Goal: Information Seeking & Learning: Compare options

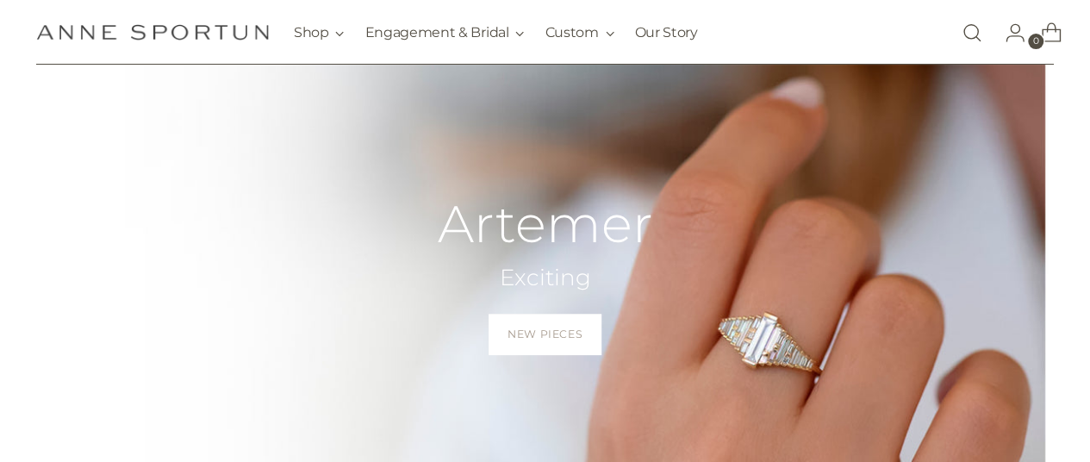
scroll to position [258, 0]
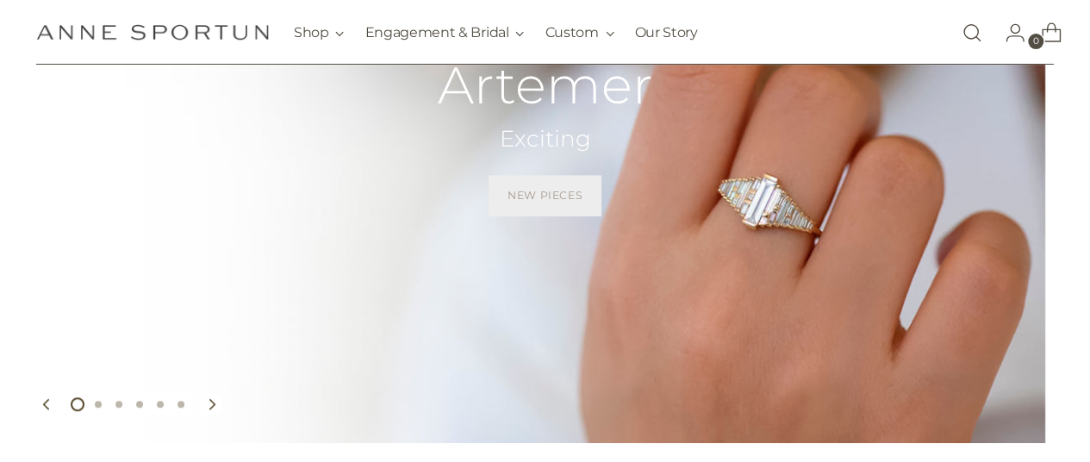
click at [549, 192] on span "New Pieces" at bounding box center [544, 196] width 75 height 16
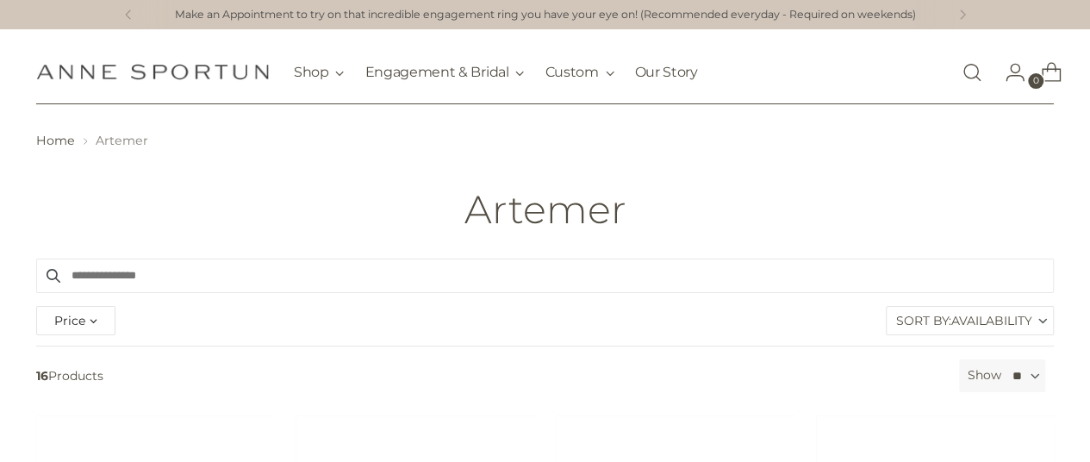
click at [973, 73] on link "Open search modal" at bounding box center [971, 72] width 34 height 34
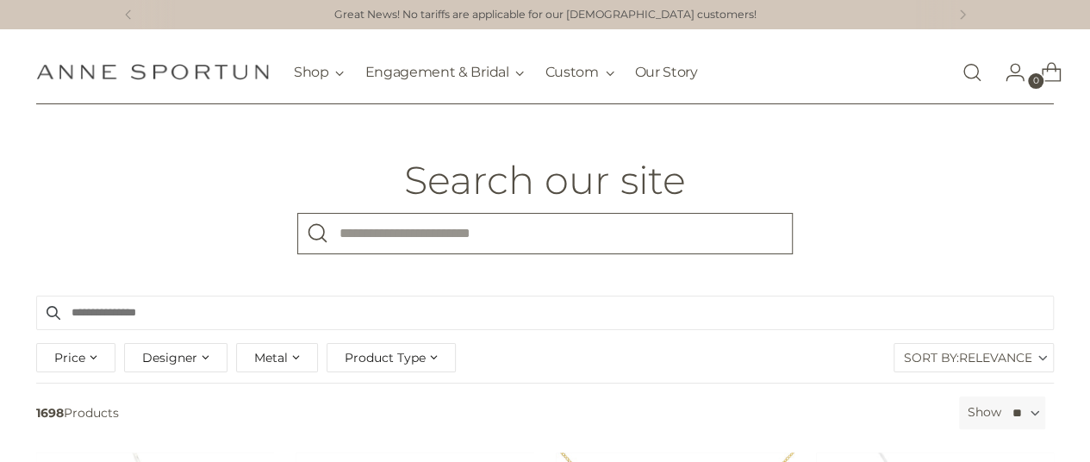
click at [453, 227] on input "What are you looking for?" at bounding box center [544, 233] width 495 height 41
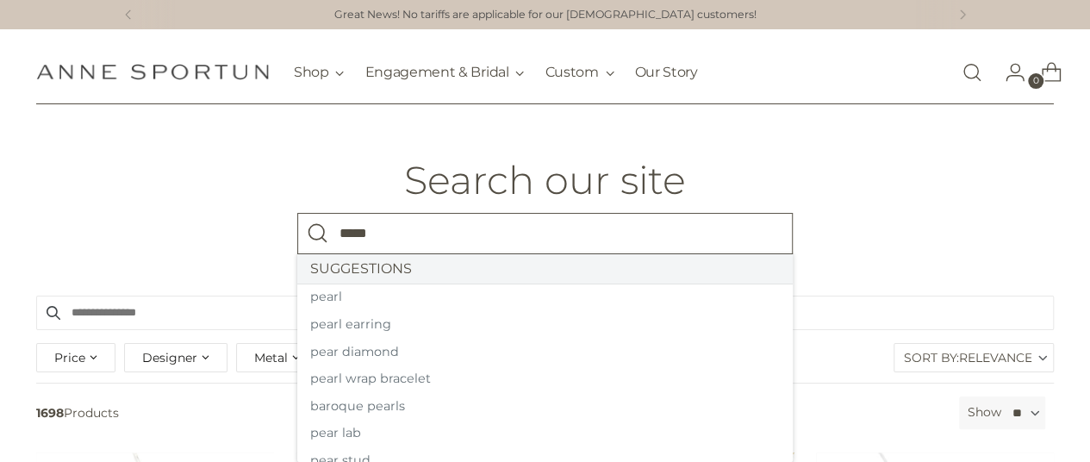
type input "*****"
click at [297, 213] on button "Search" at bounding box center [317, 233] width 41 height 41
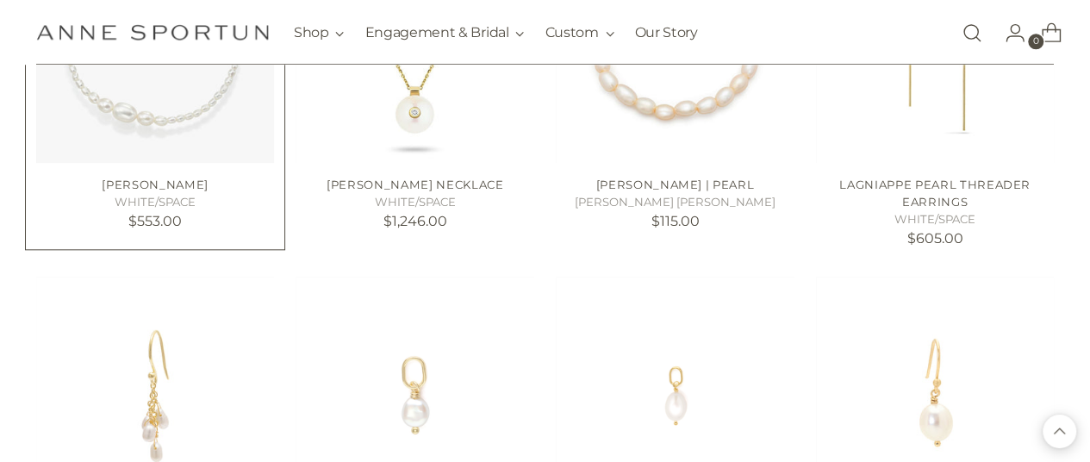
scroll to position [1120, 0]
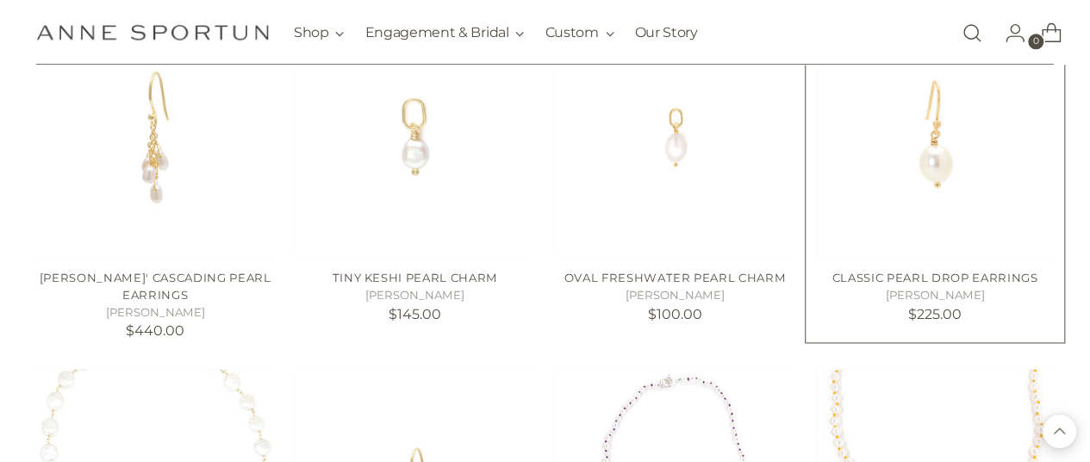
click at [0, 0] on img "Classic Pearl Drop Earrings" at bounding box center [0, 0] width 0 height 0
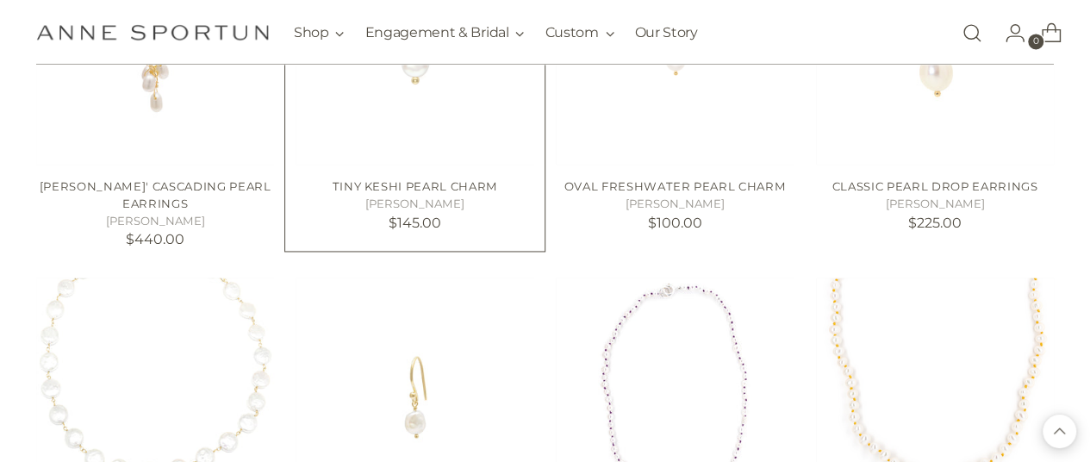
scroll to position [1378, 0]
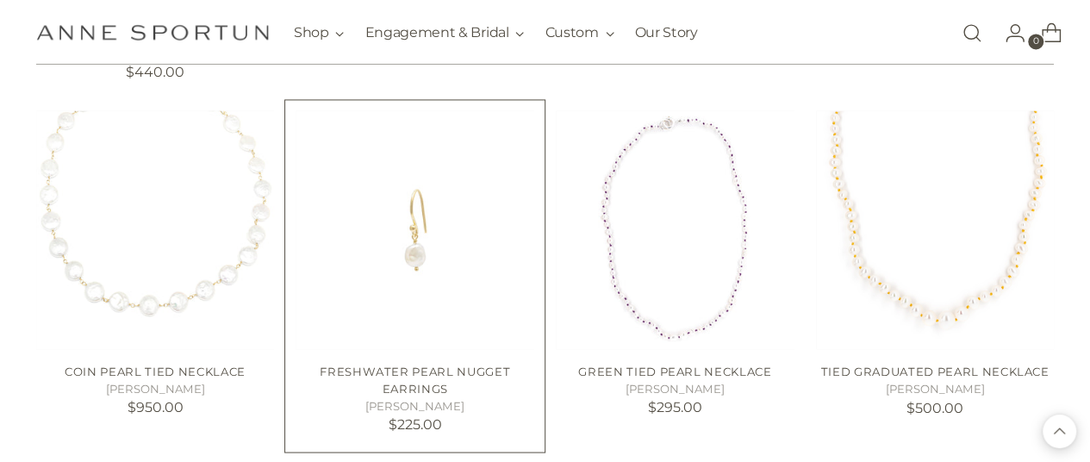
click at [0, 0] on img "Freshwater Pearl Nugget Earrings" at bounding box center [0, 0] width 0 height 0
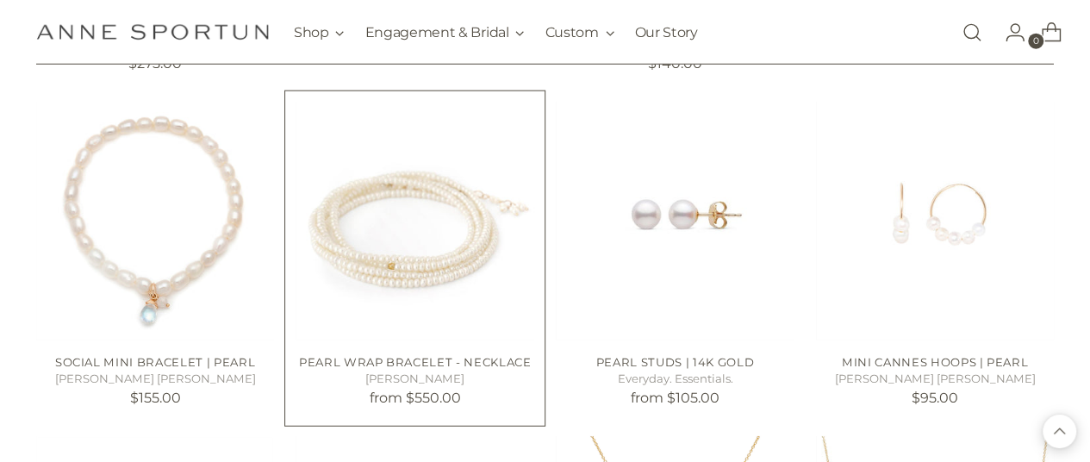
scroll to position [2153, 0]
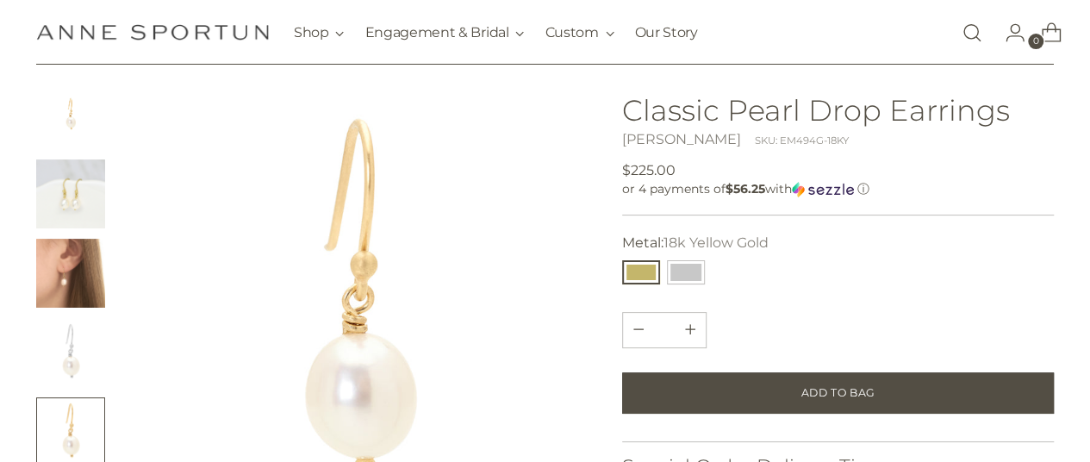
scroll to position [172, 0]
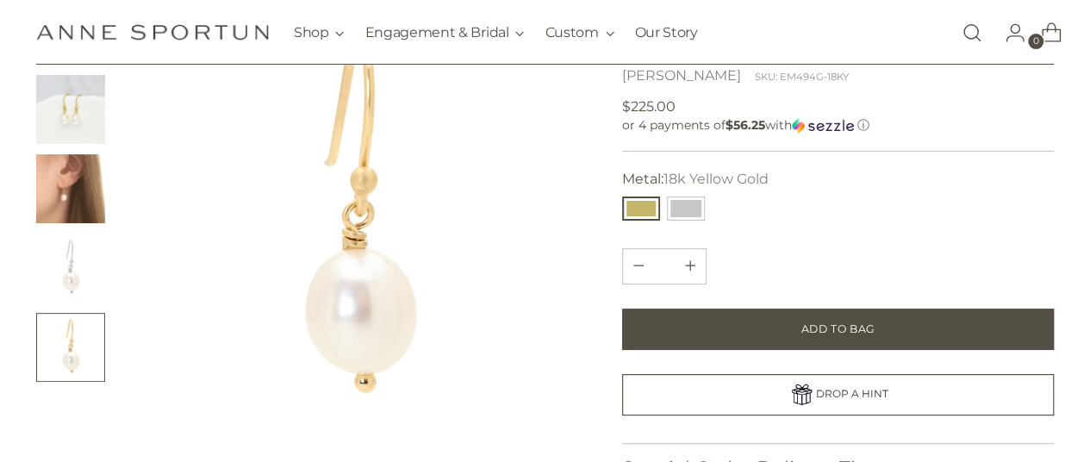
click at [88, 196] on img "Change image to image 3" at bounding box center [70, 188] width 69 height 69
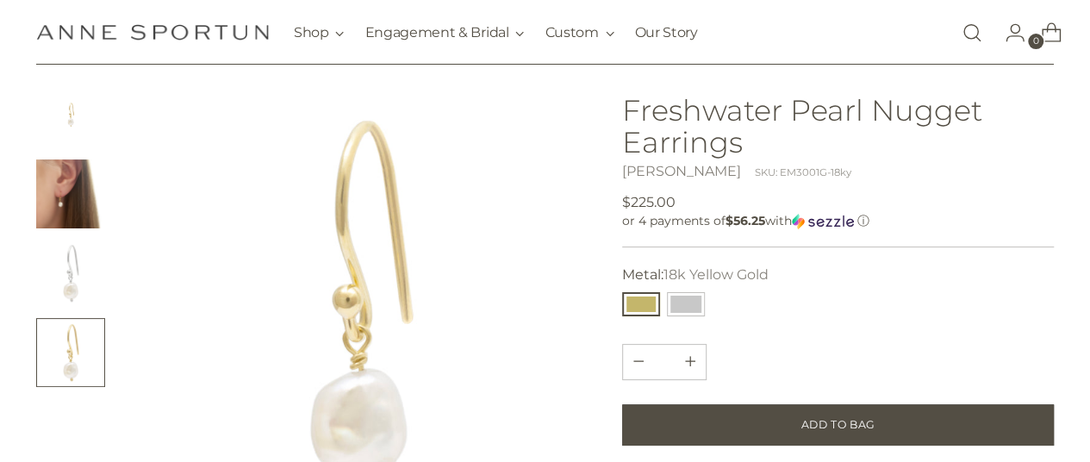
scroll to position [258, 0]
